Goal: Task Accomplishment & Management: Complete application form

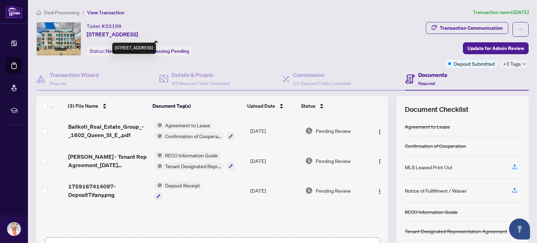
click at [111, 31] on span "[STREET_ADDRESS]" at bounding box center [112, 34] width 51 height 8
click at [64, 12] on span "Deal Processing" at bounding box center [61, 12] width 35 height 6
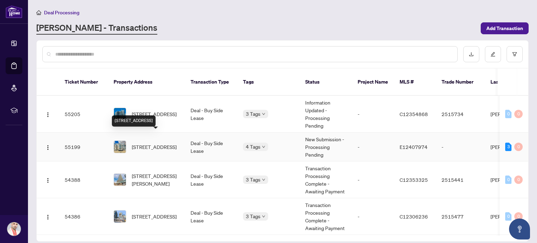
click at [155, 143] on span "[STREET_ADDRESS]" at bounding box center [154, 147] width 45 height 8
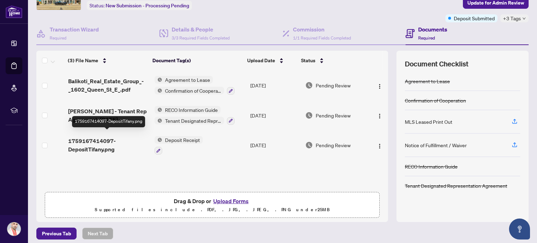
scroll to position [50, 0]
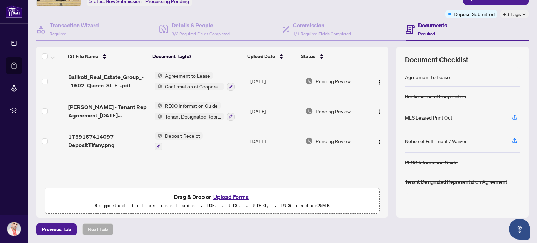
click at [227, 197] on button "Upload Forms" at bounding box center [231, 196] width 40 height 9
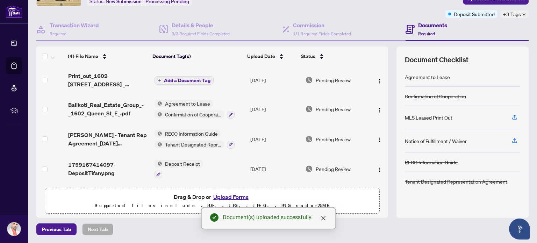
click at [164, 78] on span "Add a Document Tag" at bounding box center [187, 80] width 46 height 5
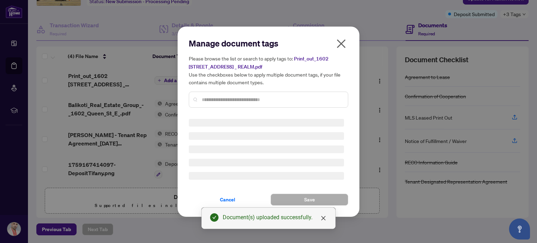
click at [242, 97] on div "Manage document tags Please browse the list or search to apply tags to: Print_o…" at bounding box center [268, 76] width 159 height 76
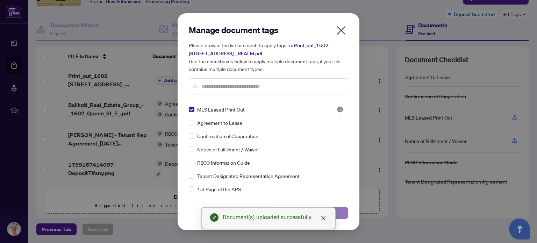
click at [344, 213] on button "Save" at bounding box center [310, 213] width 78 height 12
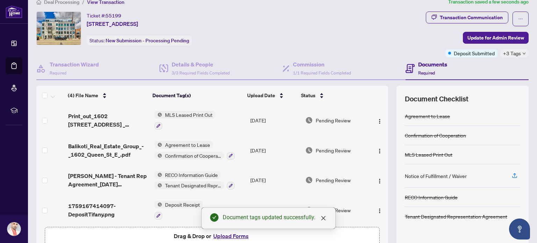
scroll to position [0, 0]
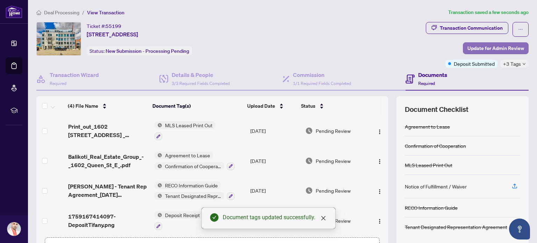
click at [485, 45] on span "Update for Admin Review" at bounding box center [495, 48] width 57 height 11
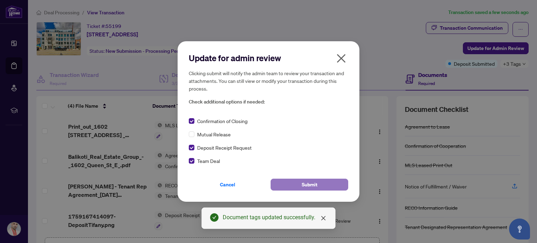
click at [306, 182] on span "Submit" at bounding box center [310, 184] width 16 height 11
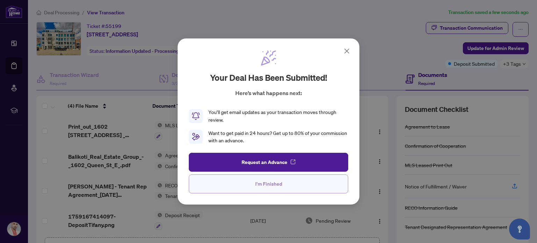
click at [262, 184] on span "I'm Finished" at bounding box center [268, 183] width 27 height 11
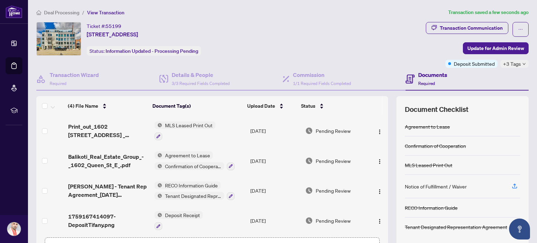
click at [460, 63] on span "Deposit Submitted" at bounding box center [474, 64] width 41 height 8
click at [496, 49] on span "Update for Admin Review" at bounding box center [495, 48] width 57 height 11
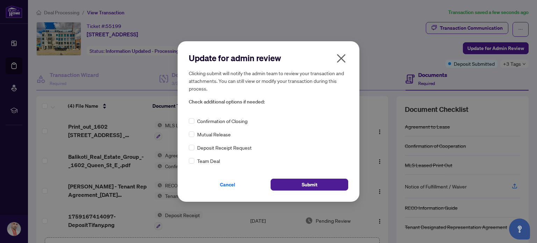
click at [339, 58] on icon "close" at bounding box center [341, 58] width 11 height 11
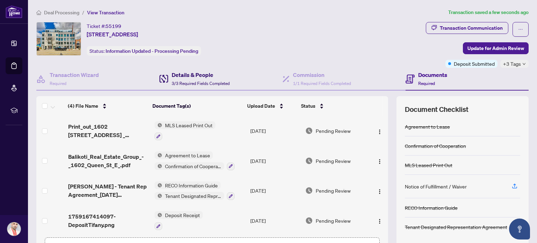
click at [205, 83] on span "3/3 Required Fields Completed" at bounding box center [201, 83] width 58 height 5
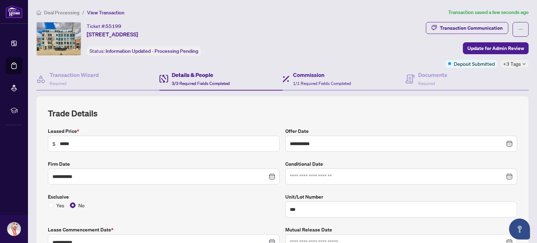
type input "**********"
click at [303, 75] on h4 "Commission" at bounding box center [322, 75] width 58 height 8
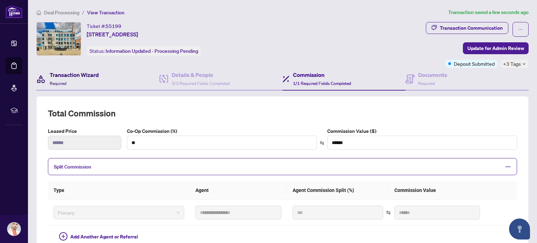
click at [58, 84] on span "Required" at bounding box center [58, 83] width 17 height 5
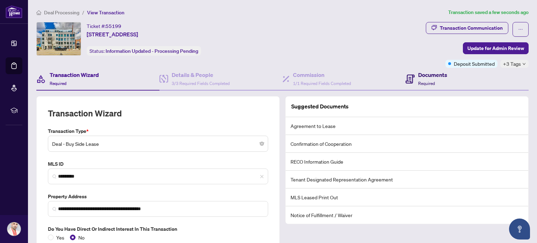
click at [419, 76] on h4 "Documents" at bounding box center [432, 75] width 29 height 8
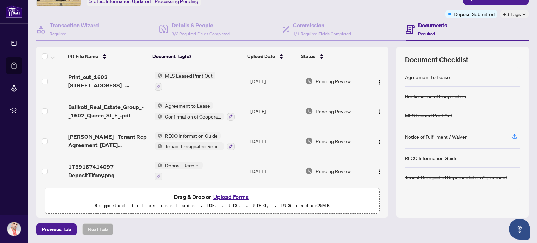
scroll to position [15, 0]
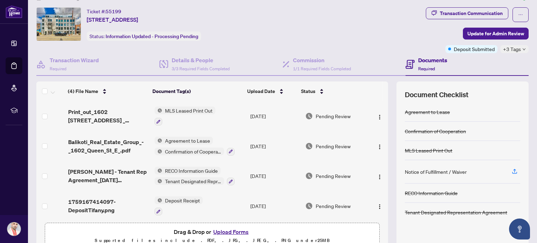
click at [248, 191] on td "[DATE]" at bounding box center [275, 206] width 55 height 30
